Goal: Task Accomplishment & Management: Use online tool/utility

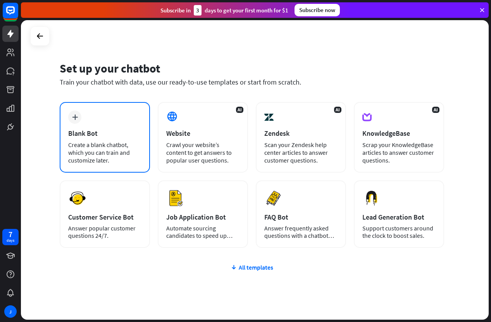
click at [100, 141] on div "Create a blank chatbot, which you can train and customize later." at bounding box center [104, 152] width 73 height 23
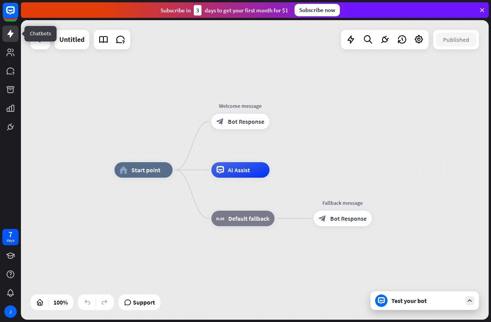
click at [11, 36] on icon at bounding box center [10, 34] width 6 height 8
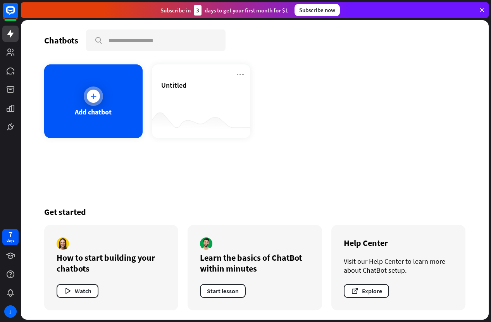
click at [85, 110] on div "Add chatbot" at bounding box center [93, 111] width 37 height 9
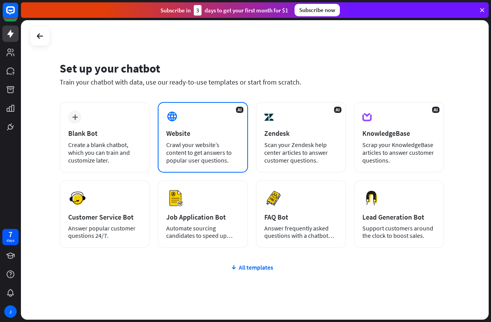
click at [193, 117] on div "AI Website Crawl your website’s content to get answers to popular user question…" at bounding box center [203, 137] width 90 height 71
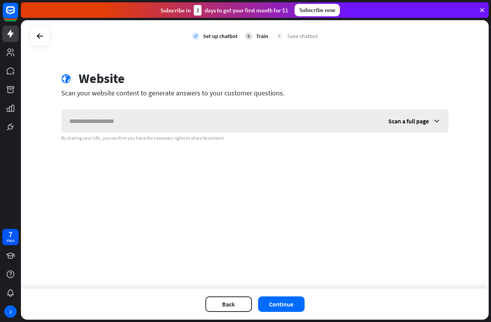
click at [137, 120] on input "text" at bounding box center [221, 120] width 319 height 23
click at [435, 117] on div "Scan a full page" at bounding box center [414, 120] width 68 height 23
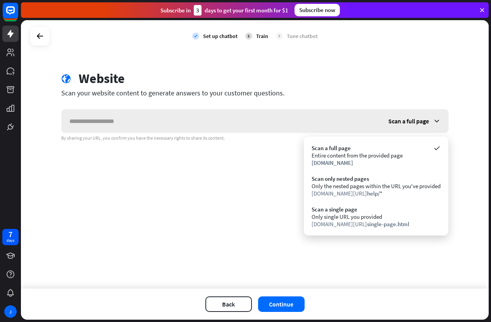
click at [436, 117] on div "Scan a full page" at bounding box center [414, 120] width 68 height 23
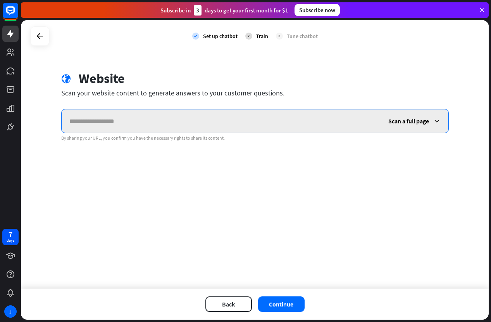
click at [139, 121] on input "text" at bounding box center [221, 120] width 319 height 23
paste input "**********"
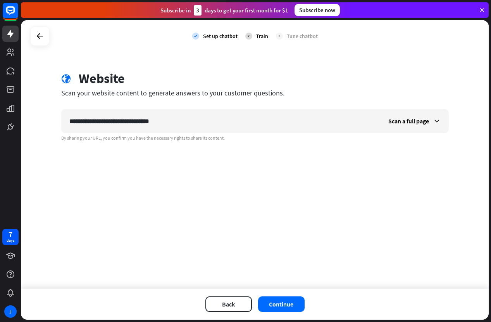
click at [289, 183] on div "**********" at bounding box center [255, 154] width 468 height 268
click at [286, 304] on button "Continue" at bounding box center [281, 303] width 46 height 15
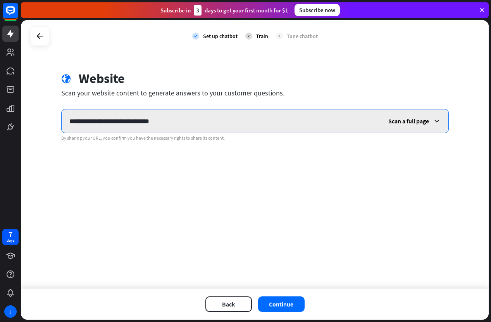
click at [166, 129] on input "**********" at bounding box center [221, 120] width 319 height 23
paste input "text"
type input "**********"
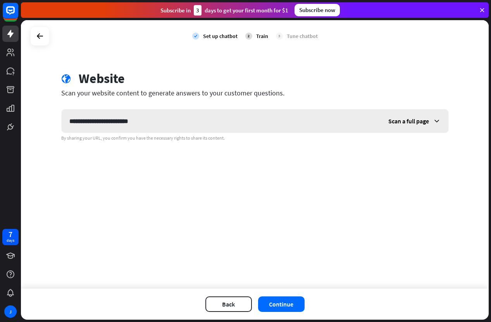
click at [433, 117] on icon at bounding box center [437, 121] width 8 height 8
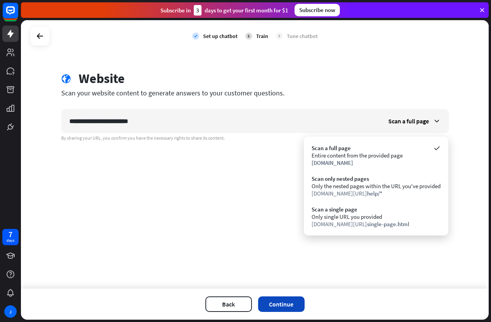
click at [281, 296] on div "Back Continue" at bounding box center [255, 303] width 468 height 31
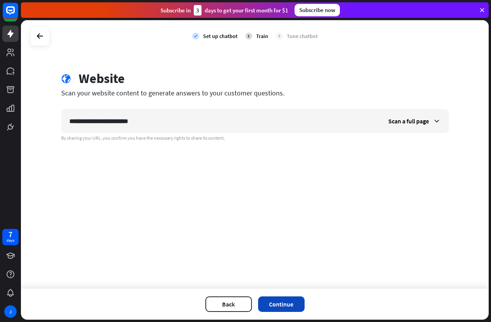
click at [279, 299] on button "Continue" at bounding box center [281, 303] width 46 height 15
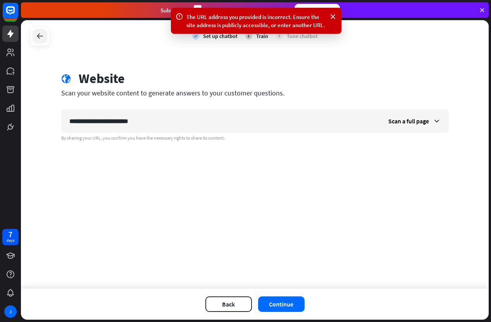
click at [35, 33] on div at bounding box center [40, 36] width 15 height 15
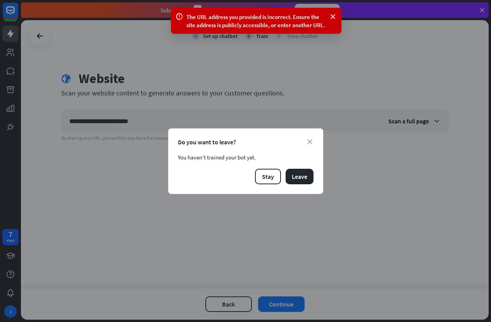
click at [299, 184] on div "close Do you want to leave? You haven’t trained your bot yet. Stay Leave" at bounding box center [245, 160] width 155 height 65
click at [296, 177] on button "Leave" at bounding box center [299, 176] width 28 height 15
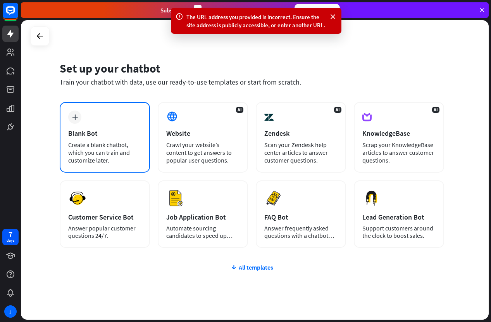
click at [96, 143] on div "Create a blank chatbot, which you can train and customize later." at bounding box center [104, 152] width 73 height 23
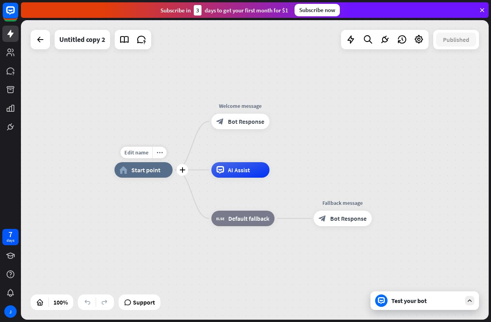
click at [141, 176] on div "home_2 Start point" at bounding box center [143, 169] width 58 height 15
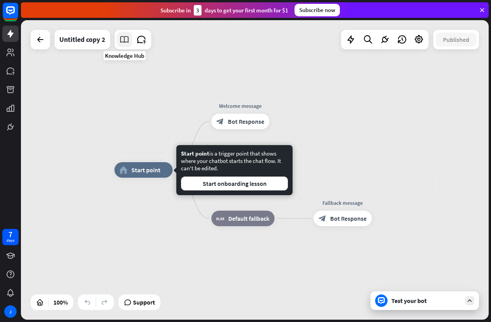
click at [126, 43] on icon at bounding box center [124, 39] width 10 height 10
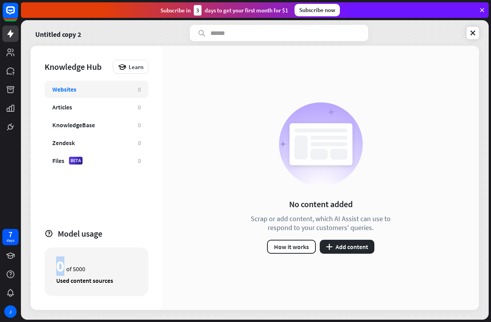
drag, startPoint x: 58, startPoint y: 266, endPoint x: 147, endPoint y: 270, distance: 89.6
click at [142, 269] on div "0 of 5000 Used content sources" at bounding box center [97, 271] width 104 height 48
click at [145, 270] on div "0 of 5000 Used content sources" at bounding box center [97, 271] width 104 height 48
drag, startPoint x: 127, startPoint y: 266, endPoint x: 57, endPoint y: 258, distance: 70.2
click at [64, 259] on div "0 of 5000" at bounding box center [96, 265] width 81 height 13
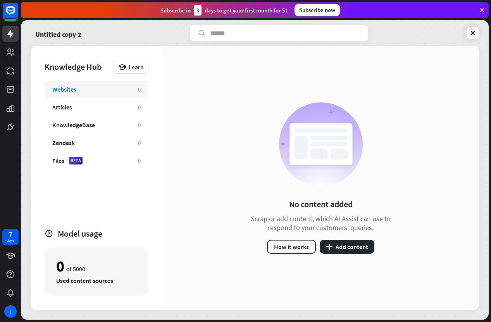
click at [94, 260] on div "0 of 5000" at bounding box center [96, 265] width 81 height 13
click at [83, 266] on div "0 of 5000" at bounding box center [96, 265] width 81 height 13
click at [88, 268] on div "0 of 5000" at bounding box center [96, 265] width 81 height 13
click at [89, 267] on div "0 of 5000" at bounding box center [96, 265] width 81 height 13
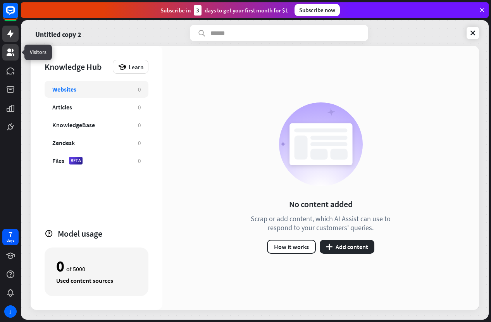
click at [6, 49] on icon at bounding box center [10, 52] width 9 height 9
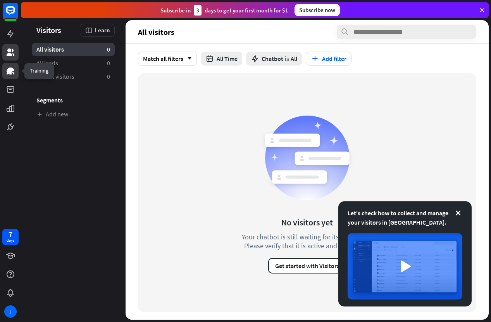
click at [10, 71] on icon at bounding box center [11, 70] width 8 height 7
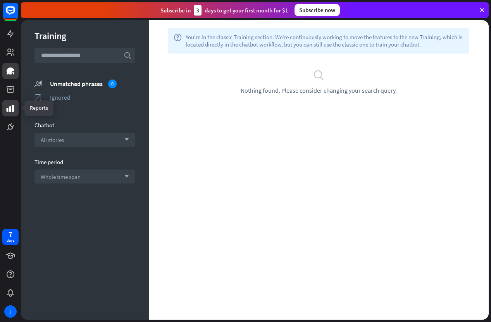
click at [16, 104] on link at bounding box center [10, 108] width 16 height 16
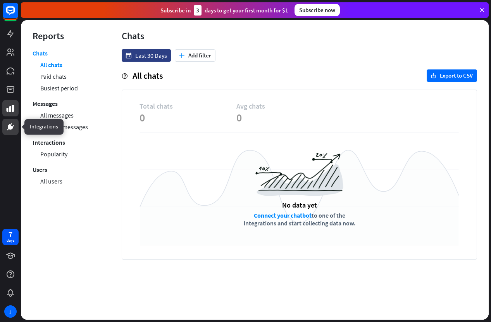
click at [11, 127] on icon at bounding box center [10, 126] width 5 height 5
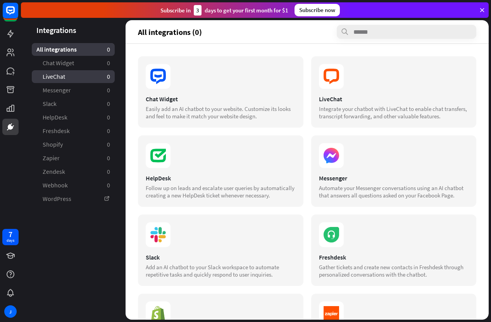
click at [55, 75] on span "LiveChat" at bounding box center [54, 76] width 22 height 8
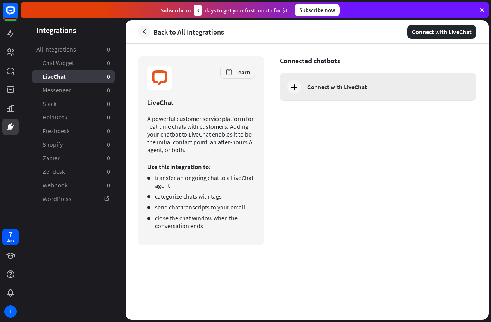
click at [327, 86] on div "Connect with LiveChat" at bounding box center [337, 87] width 60 height 8
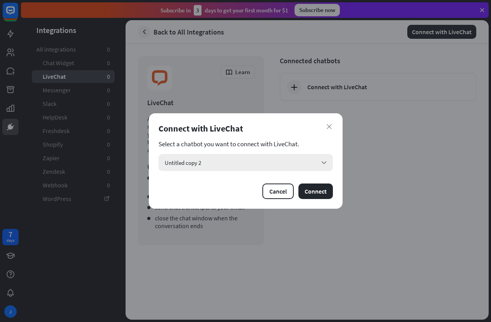
click at [220, 154] on div "Untitled copy 2 arrow_down" at bounding box center [245, 162] width 174 height 17
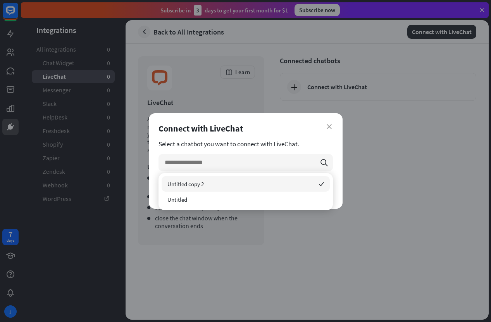
click at [235, 186] on div "Untitled copy 2 checked" at bounding box center [246, 183] width 168 height 15
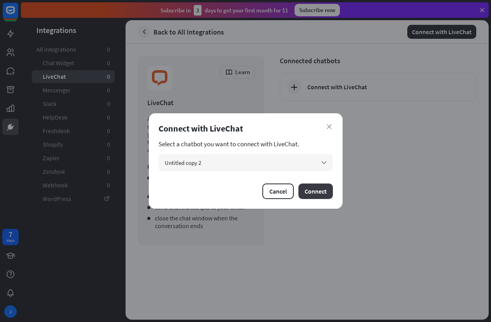
click at [324, 190] on button "Connect" at bounding box center [315, 190] width 34 height 15
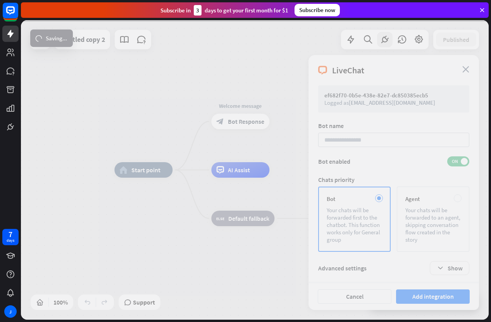
scroll to position [2, 0]
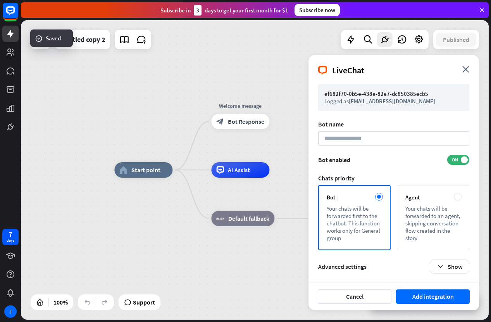
click at [428, 266] on summary "Advanced settings Show" at bounding box center [393, 266] width 151 height 14
click at [455, 270] on button "Show" at bounding box center [450, 266] width 40 height 14
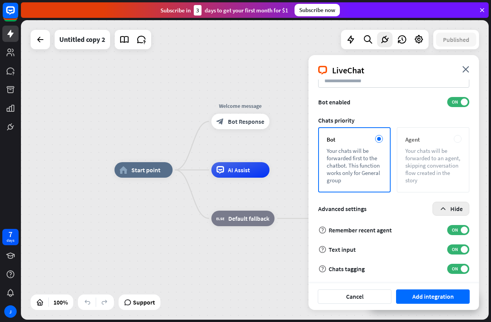
scroll to position [60, 0]
click at [466, 69] on icon "close" at bounding box center [465, 69] width 7 height 7
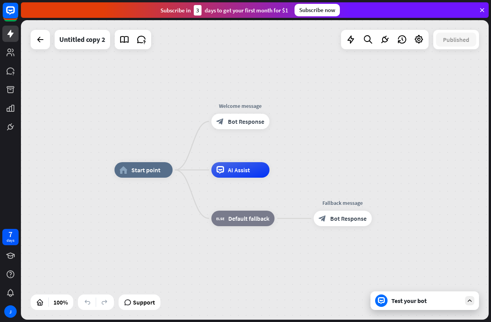
click at [180, 76] on div "home_2 Start point Welcome message block_bot_response Bot Response AI Assist bl…" at bounding box center [255, 169] width 468 height 299
drag, startPoint x: 81, startPoint y: 77, endPoint x: 72, endPoint y: 66, distance: 14.0
click at [81, 77] on div "home_2 Start point Welcome message block_bot_response Bot Response AI Assist bl…" at bounding box center [255, 169] width 468 height 299
click at [48, 44] on div at bounding box center [40, 39] width 19 height 19
click at [45, 43] on div at bounding box center [40, 39] width 15 height 15
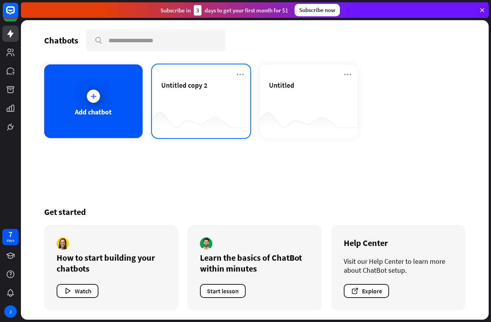
click at [201, 91] on div "Untitled copy 2" at bounding box center [201, 94] width 80 height 27
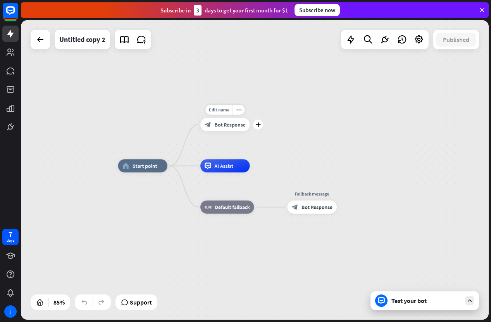
click at [210, 127] on icon "block_bot_response" at bounding box center [208, 124] width 7 height 7
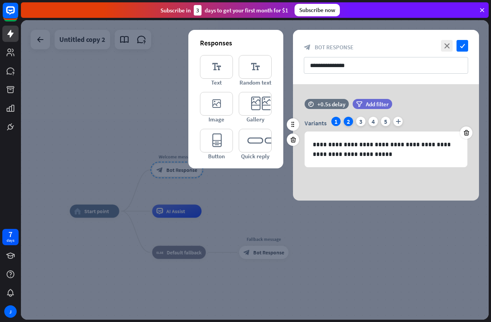
click at [349, 122] on div "2" at bounding box center [348, 121] width 9 height 9
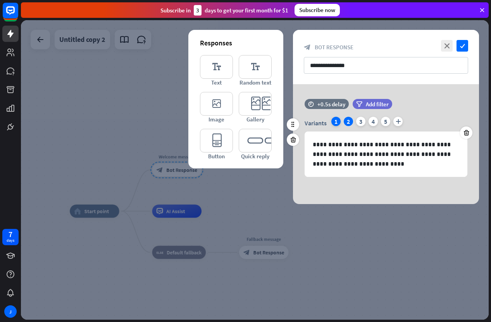
click at [335, 121] on div "1" at bounding box center [335, 121] width 9 height 9
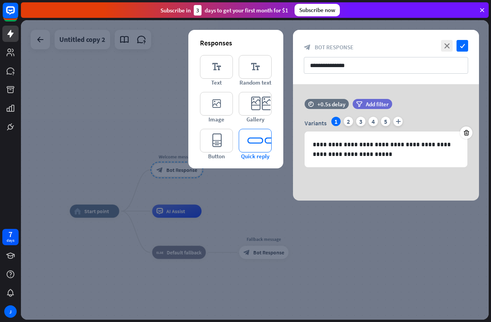
click at [264, 143] on icon "editor_quick_replies" at bounding box center [255, 141] width 33 height 24
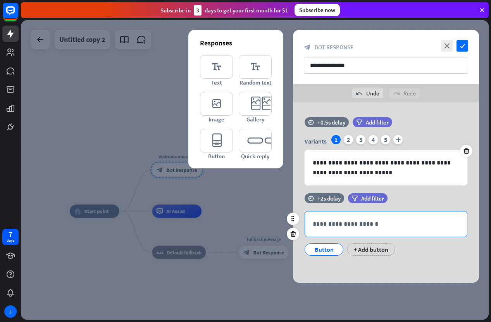
click at [337, 221] on p "**********" at bounding box center [386, 224] width 146 height 10
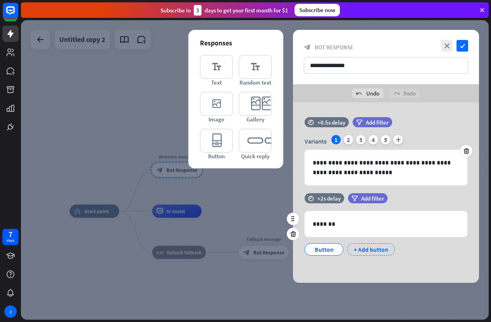
click at [371, 249] on div "+ Add button" at bounding box center [371, 249] width 48 height 12
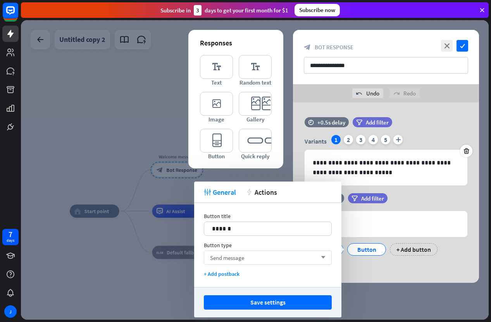
click at [252, 253] on div "Send message arrow_down" at bounding box center [268, 257] width 128 height 14
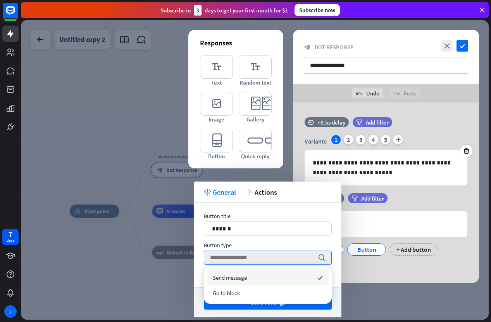
click at [242, 275] on span "Send message" at bounding box center [230, 276] width 34 height 7
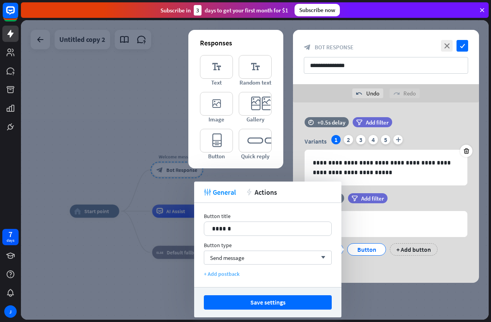
click at [227, 272] on div "+ Add postback" at bounding box center [268, 273] width 128 height 7
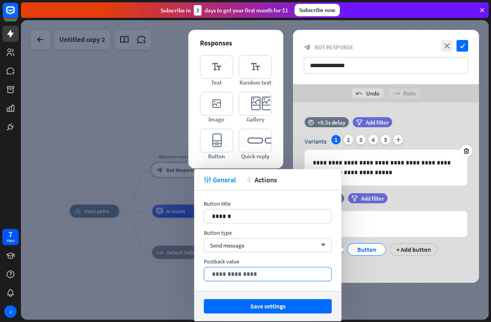
click at [254, 273] on p "**********" at bounding box center [268, 274] width 112 height 10
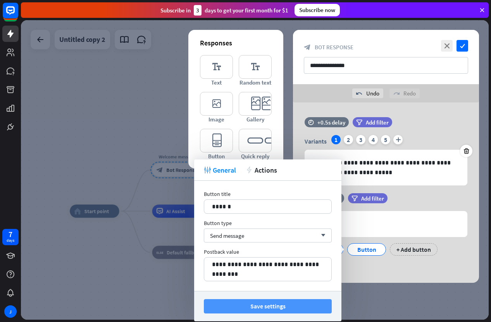
click at [273, 301] on button "Save settings" at bounding box center [268, 306] width 128 height 14
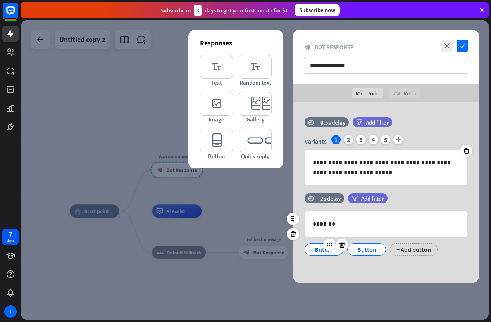
click at [319, 250] on div "Button" at bounding box center [324, 249] width 26 height 12
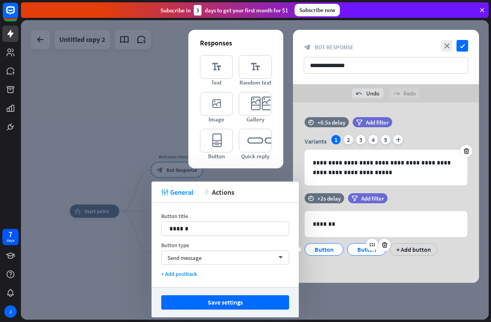
click at [369, 251] on div "Button" at bounding box center [367, 249] width 26 height 12
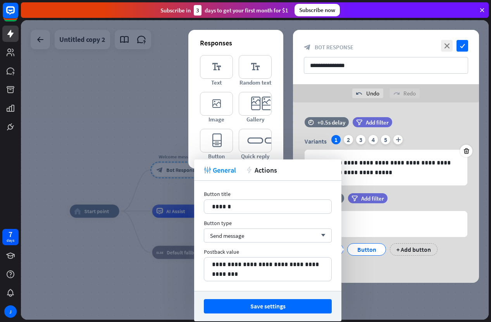
click at [403, 272] on div "**********" at bounding box center [386, 192] width 186 height 180
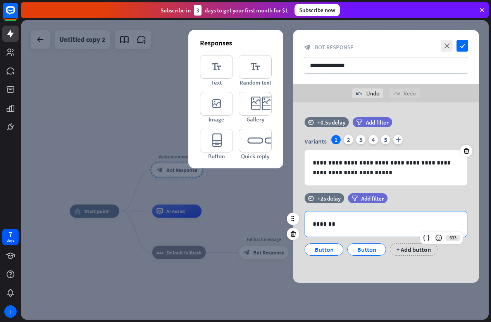
click at [344, 222] on p "*******" at bounding box center [386, 224] width 146 height 10
click at [345, 222] on p "*******" at bounding box center [386, 224] width 146 height 10
click at [321, 248] on div "Button" at bounding box center [324, 249] width 26 height 12
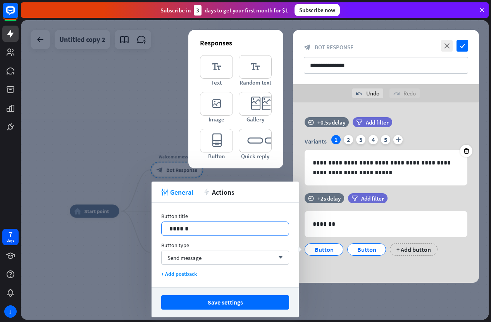
click at [198, 225] on p "******" at bounding box center [225, 229] width 112 height 10
drag, startPoint x: 345, startPoint y: 224, endPoint x: 282, endPoint y: 227, distance: 63.2
click at [284, 227] on body "7 days J close Product Help First steps Get started with ChatBot Help Center Fo…" at bounding box center [245, 161] width 491 height 322
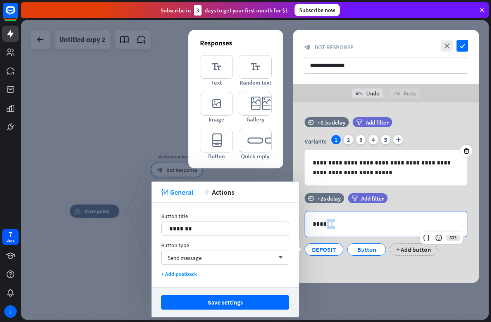
drag, startPoint x: 338, startPoint y: 224, endPoint x: 310, endPoint y: 227, distance: 28.1
click at [310, 227] on div "*******" at bounding box center [386, 223] width 162 height 25
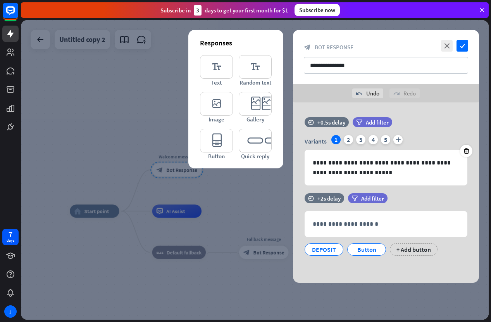
click at [327, 275] on div "**********" at bounding box center [386, 192] width 186 height 180
click at [366, 250] on div at bounding box center [378, 244] width 25 height 12
click at [362, 251] on div "Button" at bounding box center [367, 249] width 26 height 12
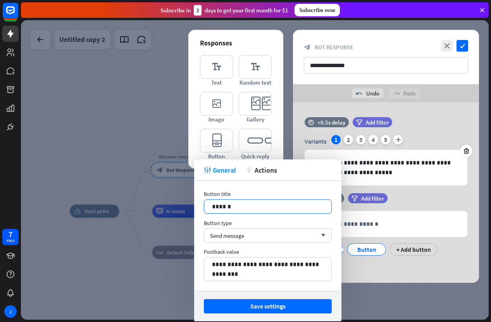
click at [226, 203] on p "******" at bounding box center [268, 206] width 112 height 10
click at [420, 199] on div "filter Add filter" at bounding box center [387, 198] width 78 height 10
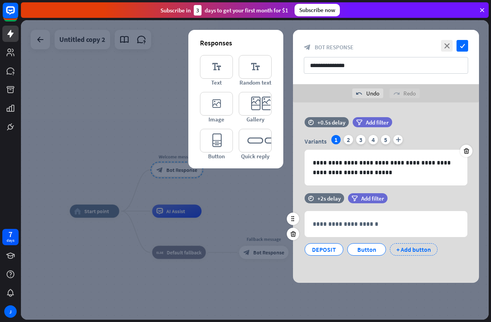
click at [412, 254] on div "+ Add button" at bounding box center [414, 249] width 48 height 12
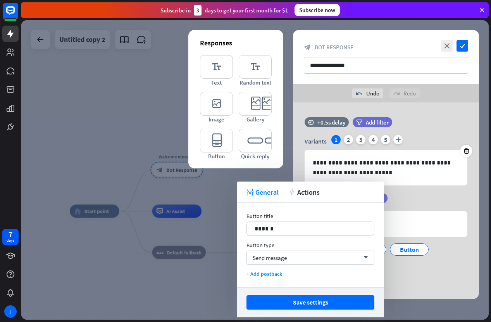
click at [429, 277] on div "**********" at bounding box center [386, 236] width 186 height 86
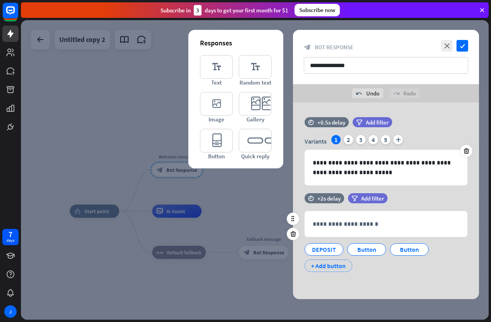
click at [314, 267] on div "+ Add button" at bounding box center [328, 265] width 48 height 12
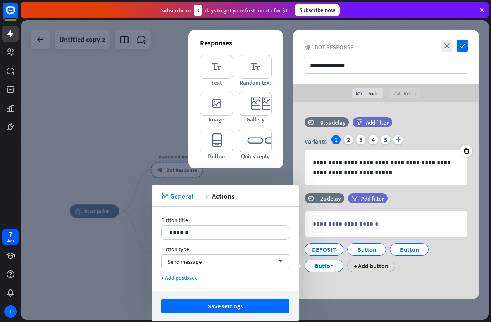
click at [409, 268] on div "DEPOSIT Button Button Button + Add button" at bounding box center [384, 255] width 163 height 33
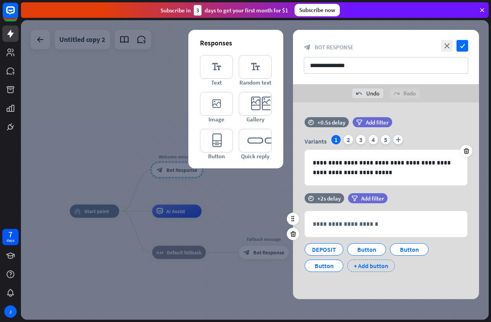
click at [369, 267] on div "+ Add button" at bounding box center [371, 265] width 48 height 12
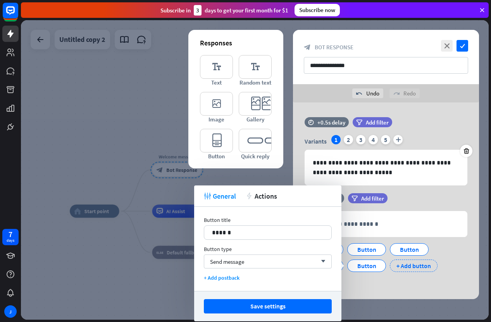
click at [415, 268] on div "+ Add button" at bounding box center [414, 265] width 48 height 12
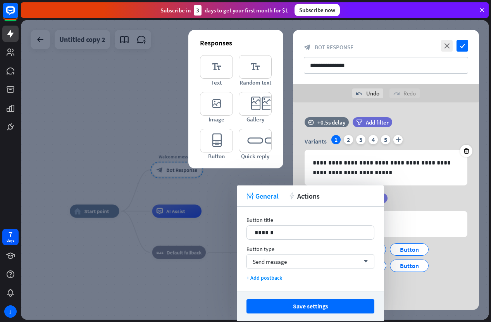
click at [428, 280] on div "DEPOSIT Button Button Button Button Button + Add button" at bounding box center [384, 263] width 163 height 49
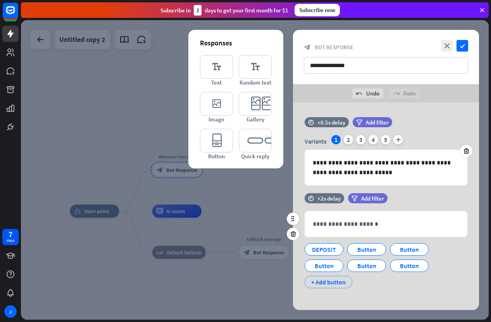
click at [329, 284] on div "+ Add button" at bounding box center [328, 281] width 48 height 12
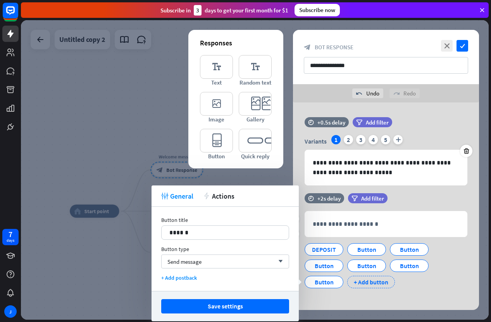
click at [381, 283] on div "+ Add button" at bounding box center [371, 281] width 48 height 12
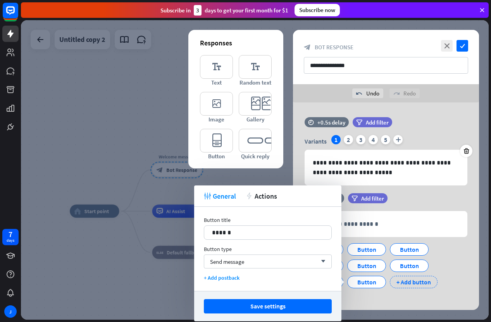
click at [419, 283] on div "+ Add button" at bounding box center [414, 281] width 48 height 12
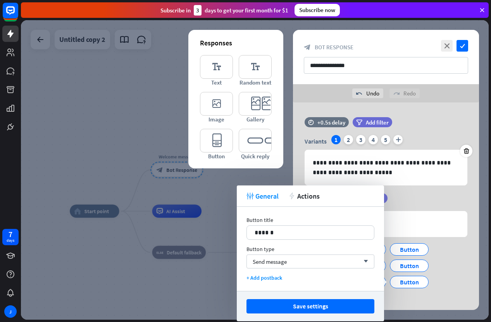
click at [449, 283] on div "DEPOSIT Button Button Button Button Button Button Button Button + Add button" at bounding box center [384, 271] width 163 height 65
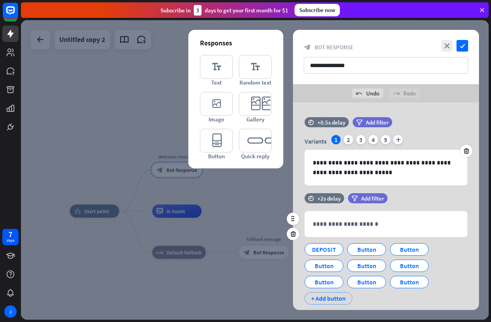
click at [335, 298] on div "+ Add button" at bounding box center [328, 298] width 48 height 12
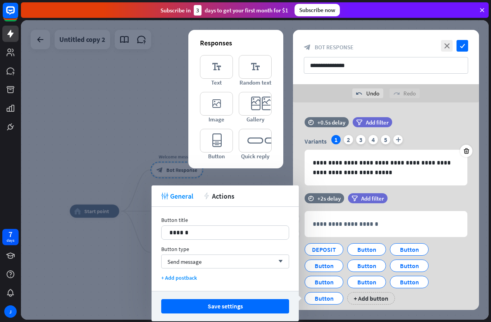
scroll to position [22, 0]
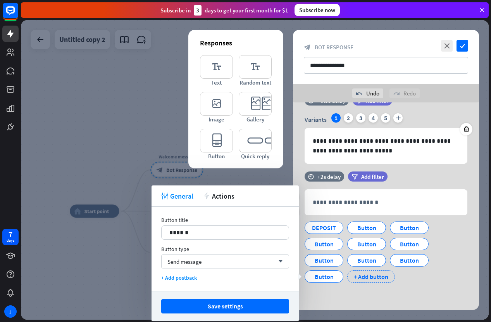
click at [365, 278] on div "+ Add button" at bounding box center [371, 276] width 48 height 12
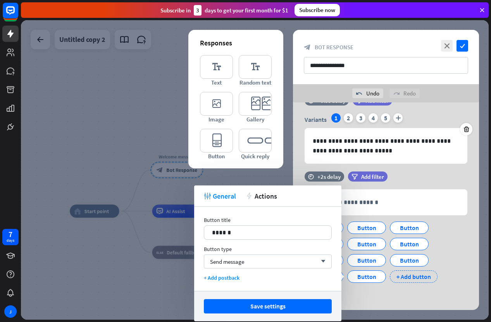
click at [418, 277] on div "+ Add button" at bounding box center [414, 276] width 48 height 12
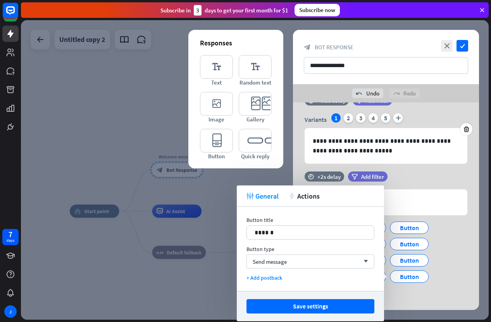
click at [464, 262] on div "DEPOSIT Button Button Button Button Button Button Button Button Button Button B…" at bounding box center [384, 257] width 163 height 81
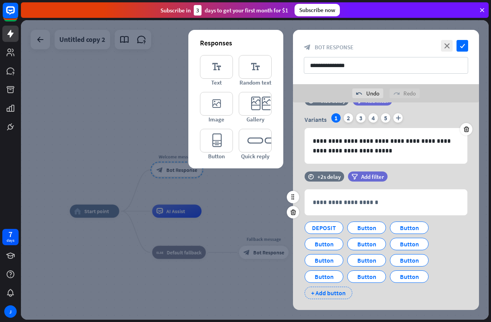
click at [325, 292] on div "+ Add button" at bounding box center [328, 292] width 48 height 12
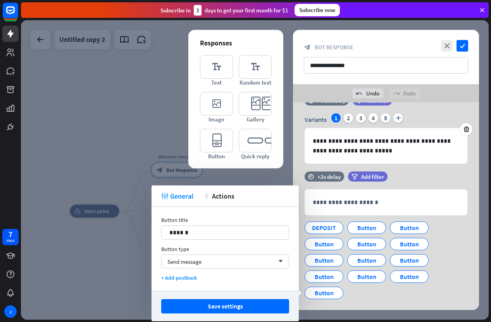
click at [358, 293] on div "DEPOSIT Button Button Button Button Button Button Button Button Button Button B…" at bounding box center [384, 257] width 163 height 81
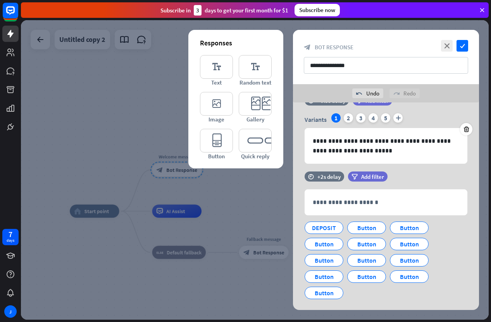
click at [143, 106] on div at bounding box center [255, 169] width 468 height 299
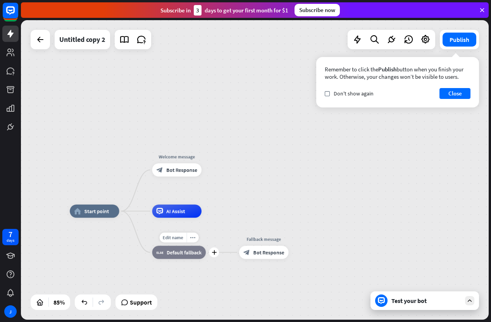
click at [170, 253] on span "Default fallback" at bounding box center [184, 252] width 35 height 7
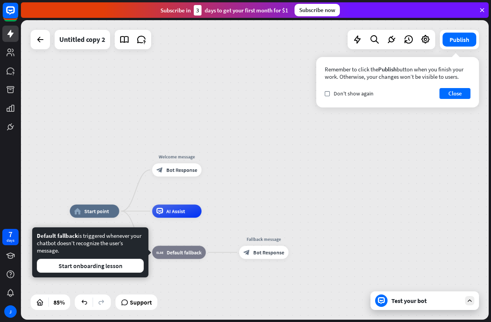
click at [345, 191] on div "home_2 Start point Welcome message block_bot_response Bot Response AI Assist Ed…" at bounding box center [255, 169] width 468 height 299
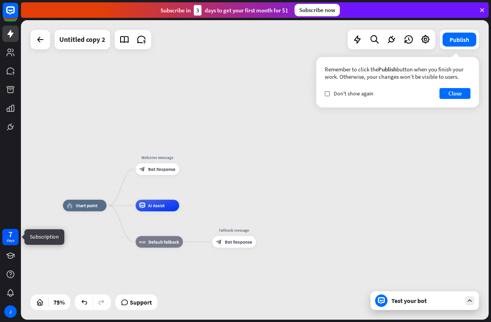
click at [9, 236] on div "7" at bounding box center [11, 233] width 4 height 7
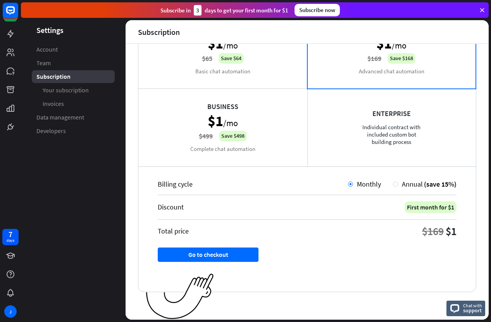
scroll to position [45, 0]
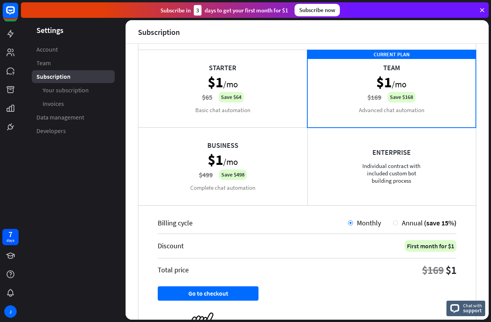
click at [343, 99] on div "CURRENT PLAN Team $1 /mo $169 Save $168 Advanced chat automation" at bounding box center [391, 88] width 169 height 77
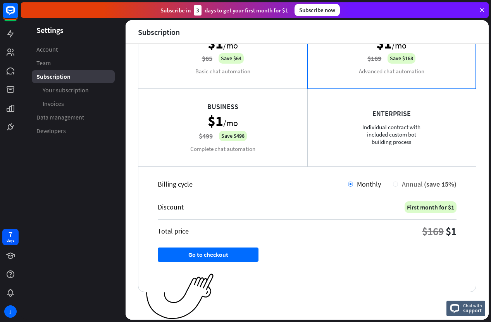
click at [398, 183] on div "Annual (save 15%)" at bounding box center [427, 183] width 58 height 9
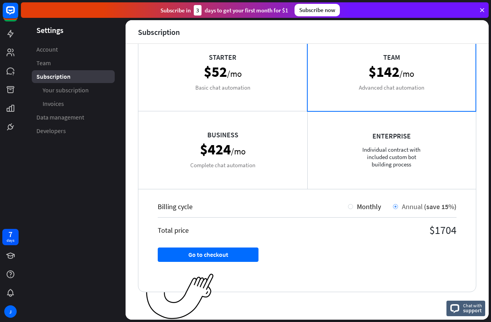
scroll to position [61, 0]
click at [353, 203] on div "Monthly" at bounding box center [367, 206] width 28 height 9
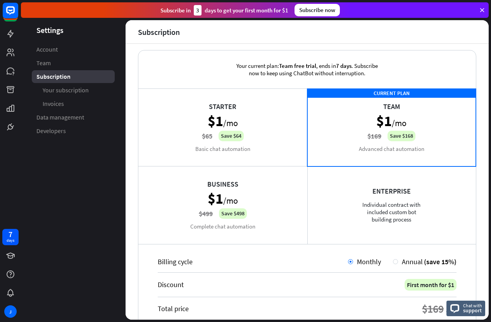
scroll to position [0, 0]
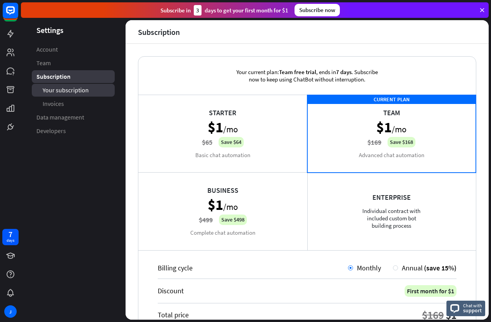
click at [97, 92] on link "Your subscription" at bounding box center [73, 90] width 83 height 13
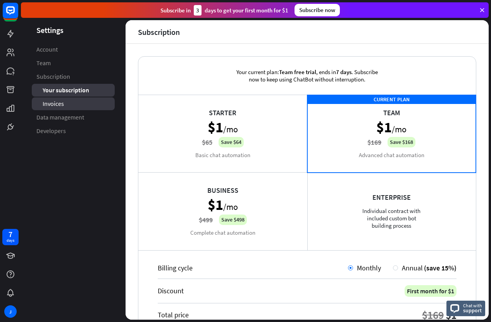
click at [59, 103] on span "Invoices" at bounding box center [53, 104] width 21 height 8
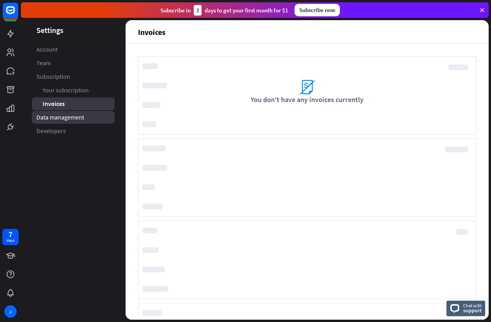
click at [70, 115] on span "Data management" at bounding box center [60, 117] width 48 height 8
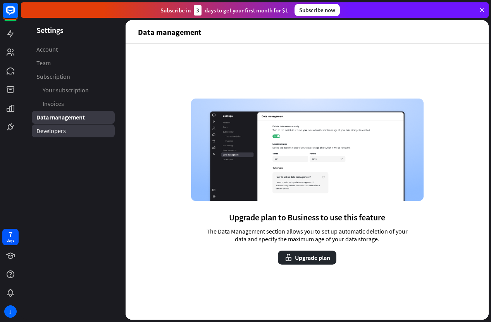
click at [64, 130] on span "Developers" at bounding box center [50, 131] width 29 height 8
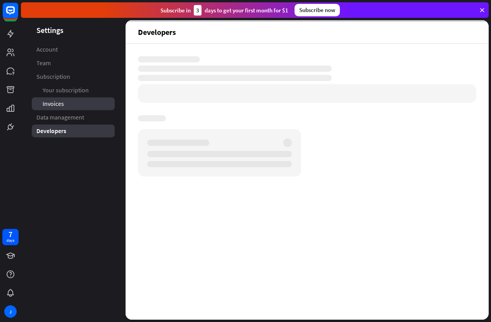
click at [60, 100] on span "Invoices" at bounding box center [53, 104] width 21 height 8
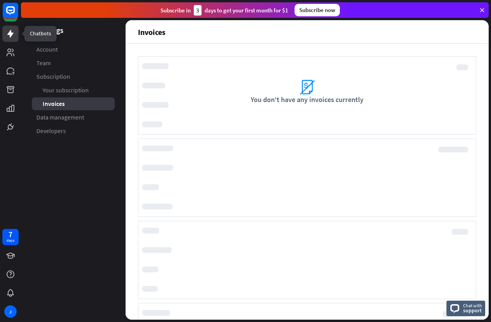
click at [10, 36] on icon at bounding box center [10, 34] width 6 height 8
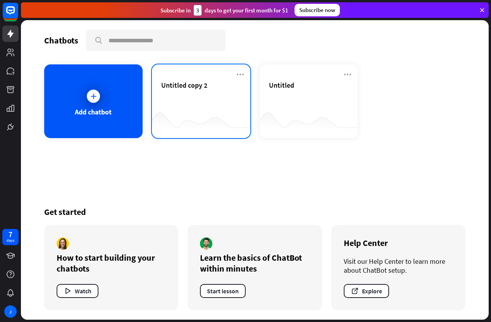
click at [177, 127] on div at bounding box center [201, 123] width 98 height 30
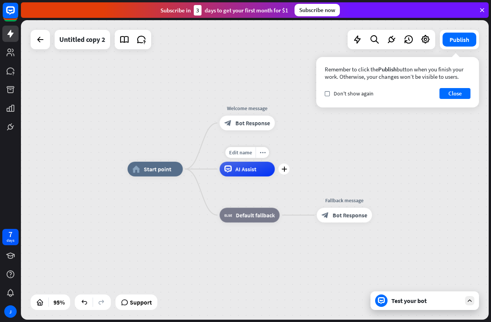
click at [244, 171] on span "AI Assist" at bounding box center [245, 168] width 21 height 7
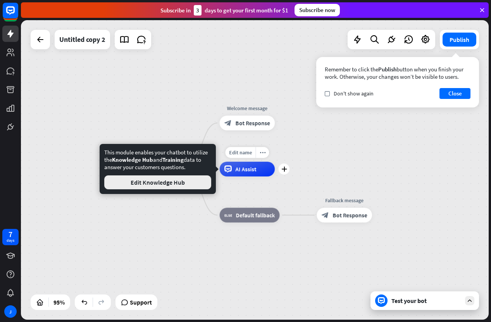
click at [165, 187] on button "Edit Knowledge Hub" at bounding box center [157, 182] width 107 height 14
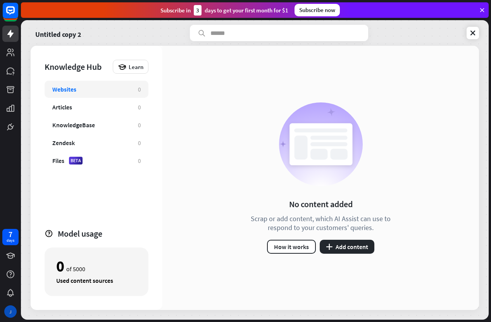
click at [11, 314] on div "J" at bounding box center [10, 311] width 12 height 12
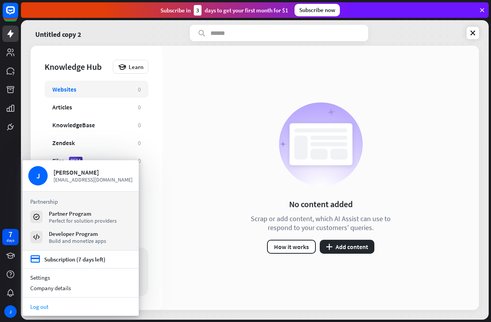
click at [50, 307] on link "Log out" at bounding box center [80, 306] width 116 height 10
